Goal: Information Seeking & Learning: Learn about a topic

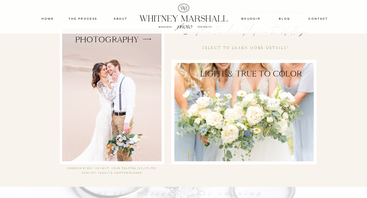
scroll to position [960, 0]
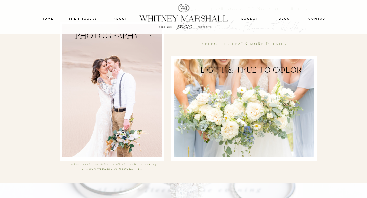
click at [154, 75] on div at bounding box center [111, 90] width 99 height 133
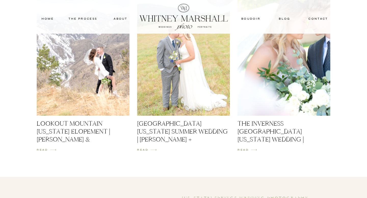
scroll to position [757, 0]
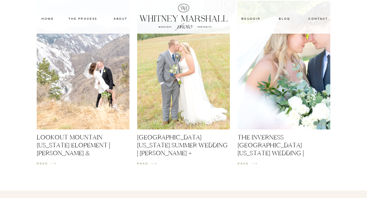
click at [288, 101] on img at bounding box center [283, 65] width 93 height 129
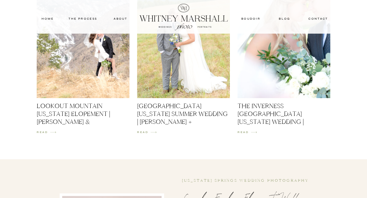
scroll to position [758, 0]
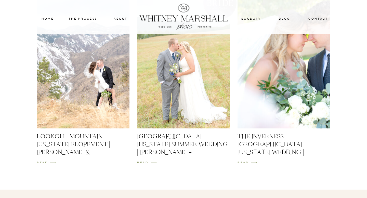
click at [188, 70] on img at bounding box center [183, 64] width 93 height 129
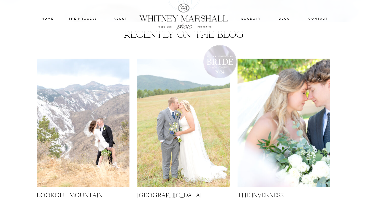
scroll to position [717, 0]
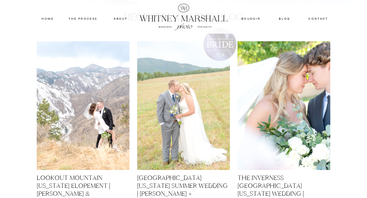
click at [77, 147] on img at bounding box center [83, 105] width 93 height 129
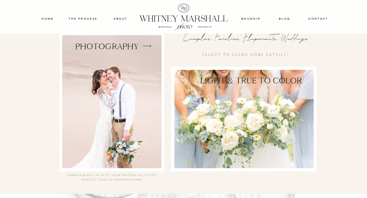
click at [225, 97] on div at bounding box center [243, 119] width 139 height 98
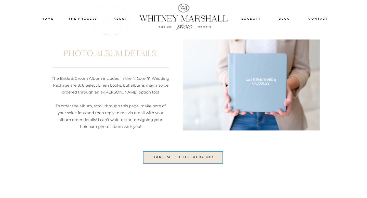
scroll to position [1269, 0]
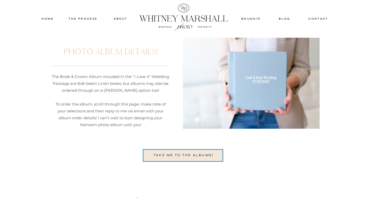
click at [180, 157] on nav "TAKE ME TO THE ALBUMs!" at bounding box center [183, 155] width 69 height 6
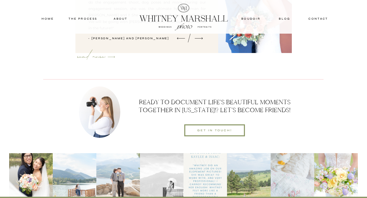
scroll to position [1635, 0]
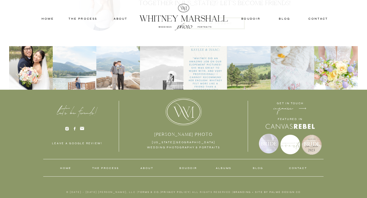
click at [67, 130] on icon at bounding box center [67, 129] width 4 height 4
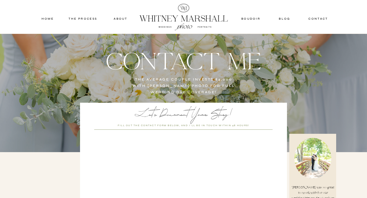
click at [212, 15] on div at bounding box center [184, 17] width 98 height 33
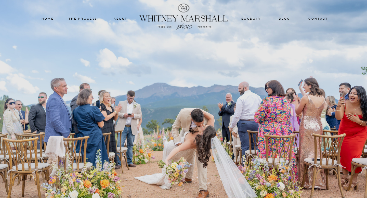
click at [287, 16] on div at bounding box center [183, 115] width 367 height 230
click at [287, 18] on nav "blog" at bounding box center [284, 18] width 22 height 5
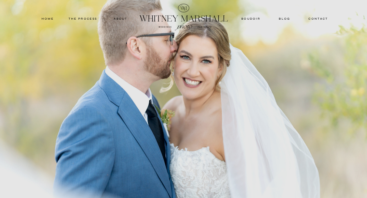
scroll to position [57, 0]
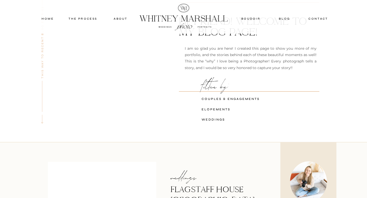
scroll to position [80, 0]
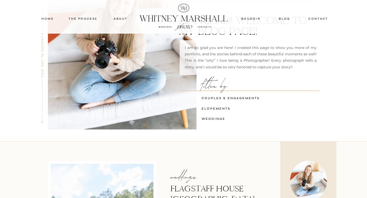
click at [218, 119] on h3 "weddings" at bounding box center [234, 118] width 64 height 5
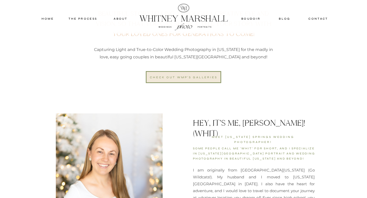
scroll to position [312, 0]
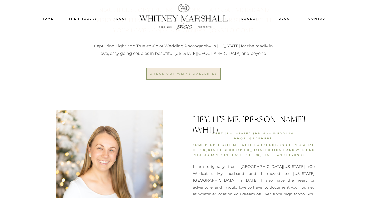
click at [188, 74] on div "check out wmp's galleries" at bounding box center [183, 73] width 69 height 5
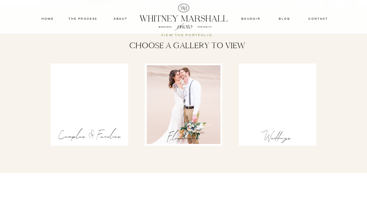
scroll to position [780, 0]
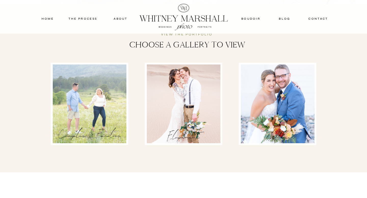
click at [282, 91] on div at bounding box center [278, 103] width 74 height 79
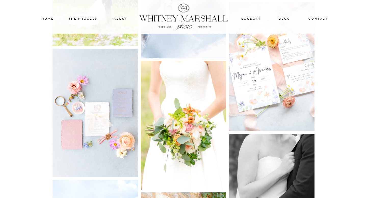
scroll to position [2494, 0]
click at [119, 111] on img at bounding box center [95, 112] width 86 height 129
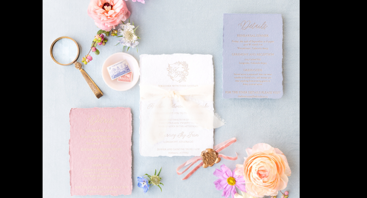
click at [195, 95] on img at bounding box center [183, 99] width 128 height 193
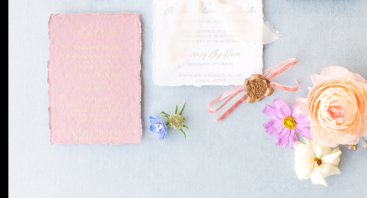
click at [164, 143] on img at bounding box center [183, 99] width 128 height 193
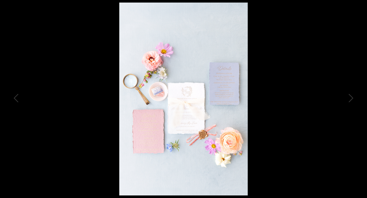
click at [306, 25] on div at bounding box center [183, 99] width 367 height 198
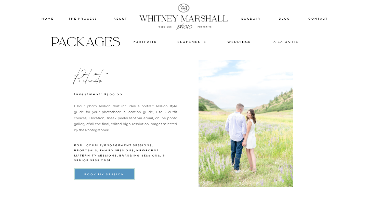
scroll to position [3423, 0]
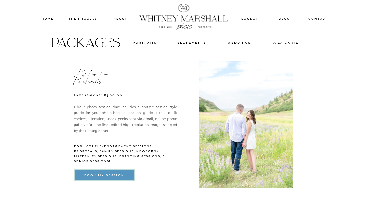
click at [239, 43] on div "weddings" at bounding box center [239, 42] width 32 height 5
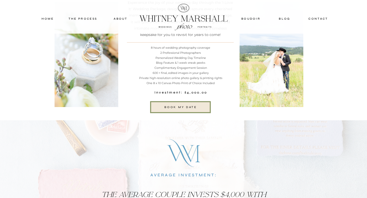
scroll to position [3914, 0]
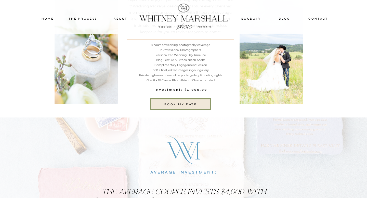
drag, startPoint x: 149, startPoint y: 44, endPoint x: 214, endPoint y: 47, distance: 65.3
click at [214, 47] on p "8 hours of wedding photography coverage 2 Professional Photographers Personaliz…" at bounding box center [180, 63] width 107 height 41
drag, startPoint x: 213, startPoint y: 45, endPoint x: 151, endPoint y: 44, distance: 62.4
click at [151, 44] on p "8 hours of wedding photography coverage 2 Professional Photographers Personaliz…" at bounding box center [180, 63] width 107 height 41
click at [215, 63] on p "8 hours of wedding photography coverage 2 Professional Photographers Personaliz…" at bounding box center [180, 63] width 107 height 41
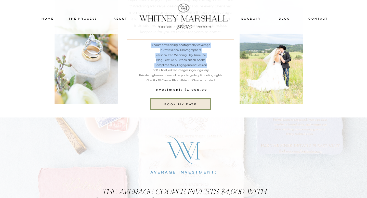
drag, startPoint x: 150, startPoint y: 43, endPoint x: 208, endPoint y: 65, distance: 61.7
click at [208, 65] on p "8 hours of wedding photography coverage 2 Professional Photographers Personaliz…" at bounding box center [180, 63] width 107 height 41
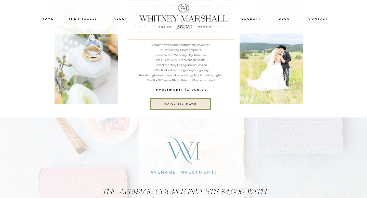
click at [208, 68] on p "8 hours of wedding photography coverage 2 Professional Photographers Personaliz…" at bounding box center [180, 63] width 107 height 41
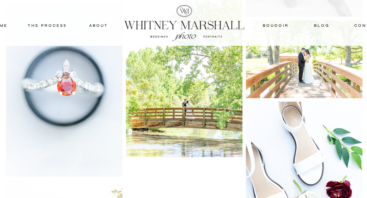
scroll to position [3136, 0]
